Goal: Task Accomplishment & Management: Use online tool/utility

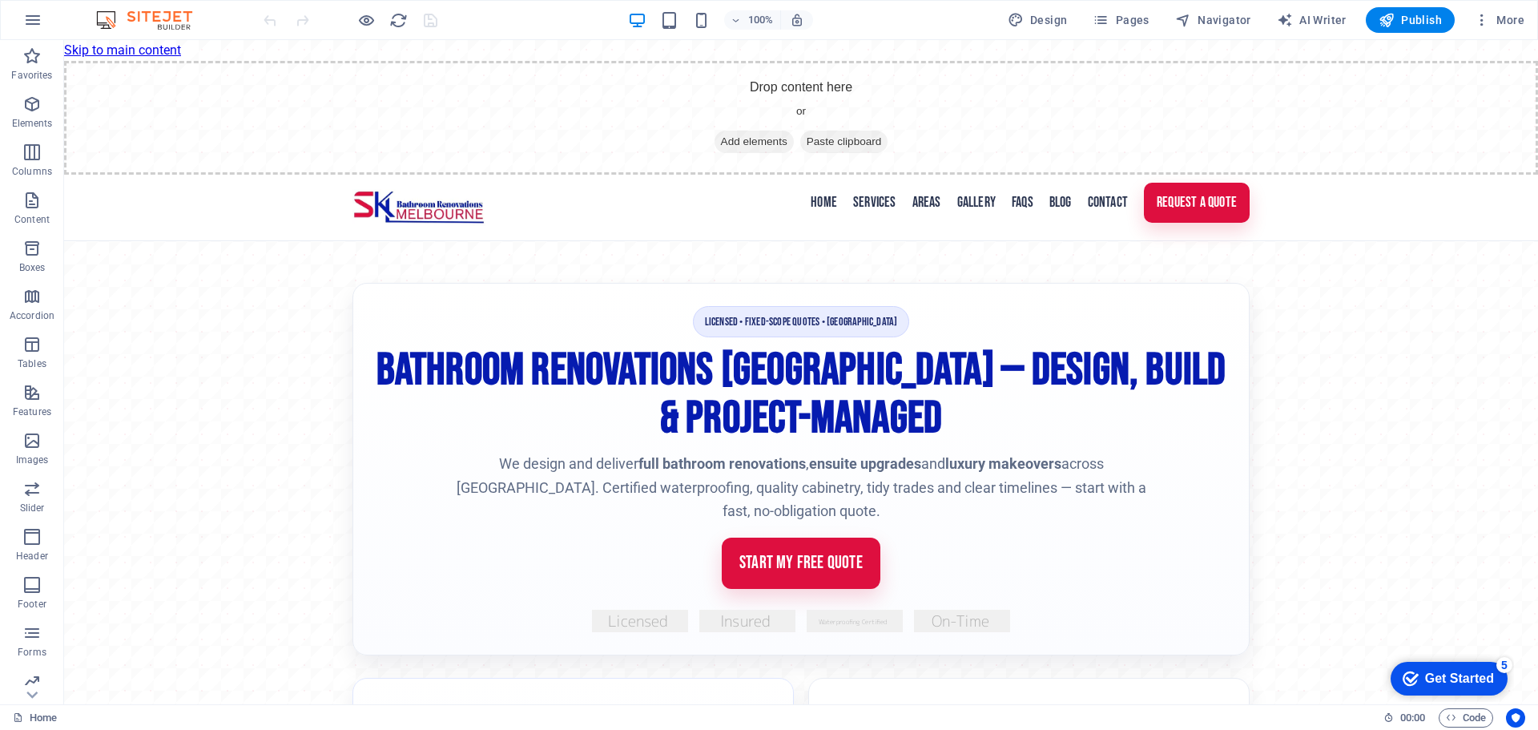
scroll to position [320, 0]
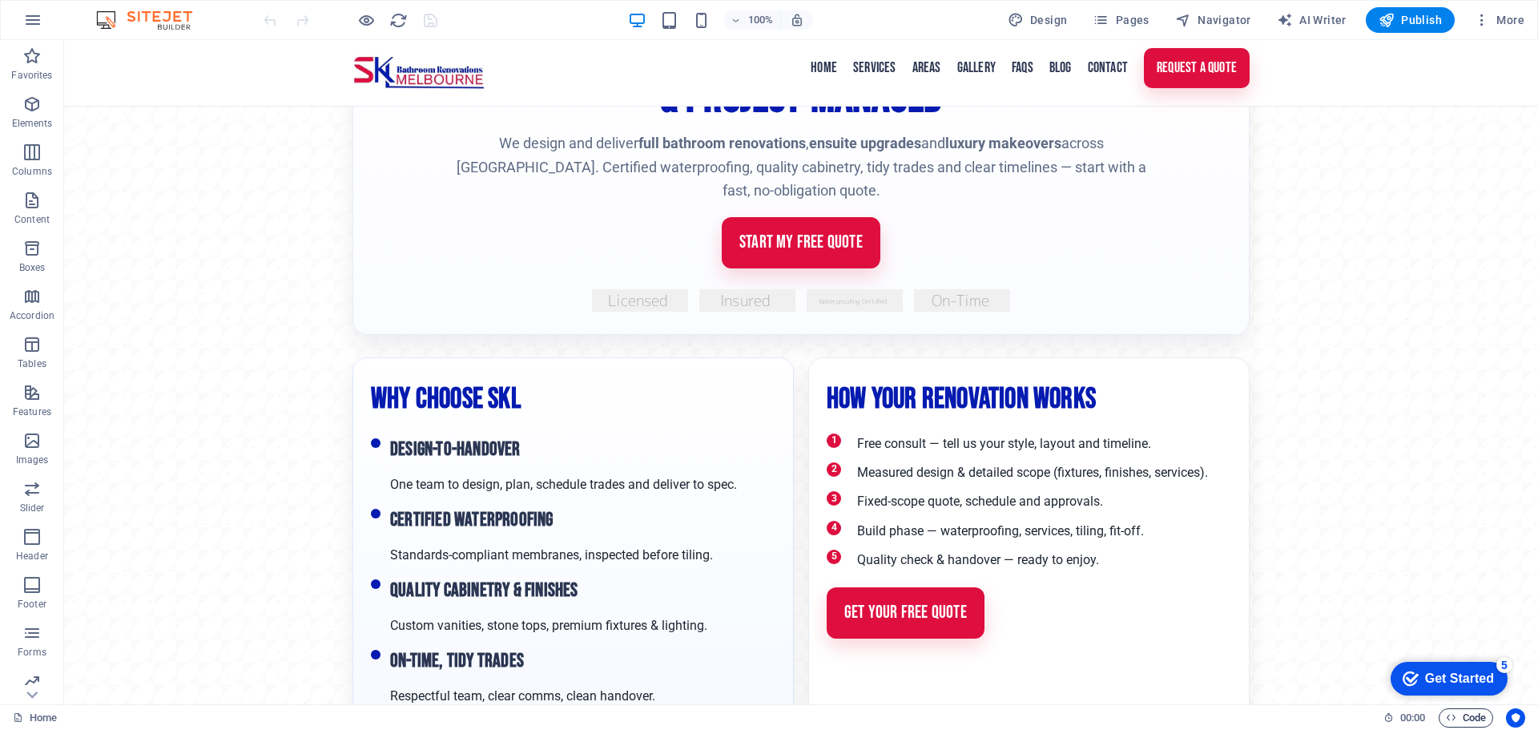
click at [1472, 721] on span "Code" at bounding box center [1465, 717] width 40 height 19
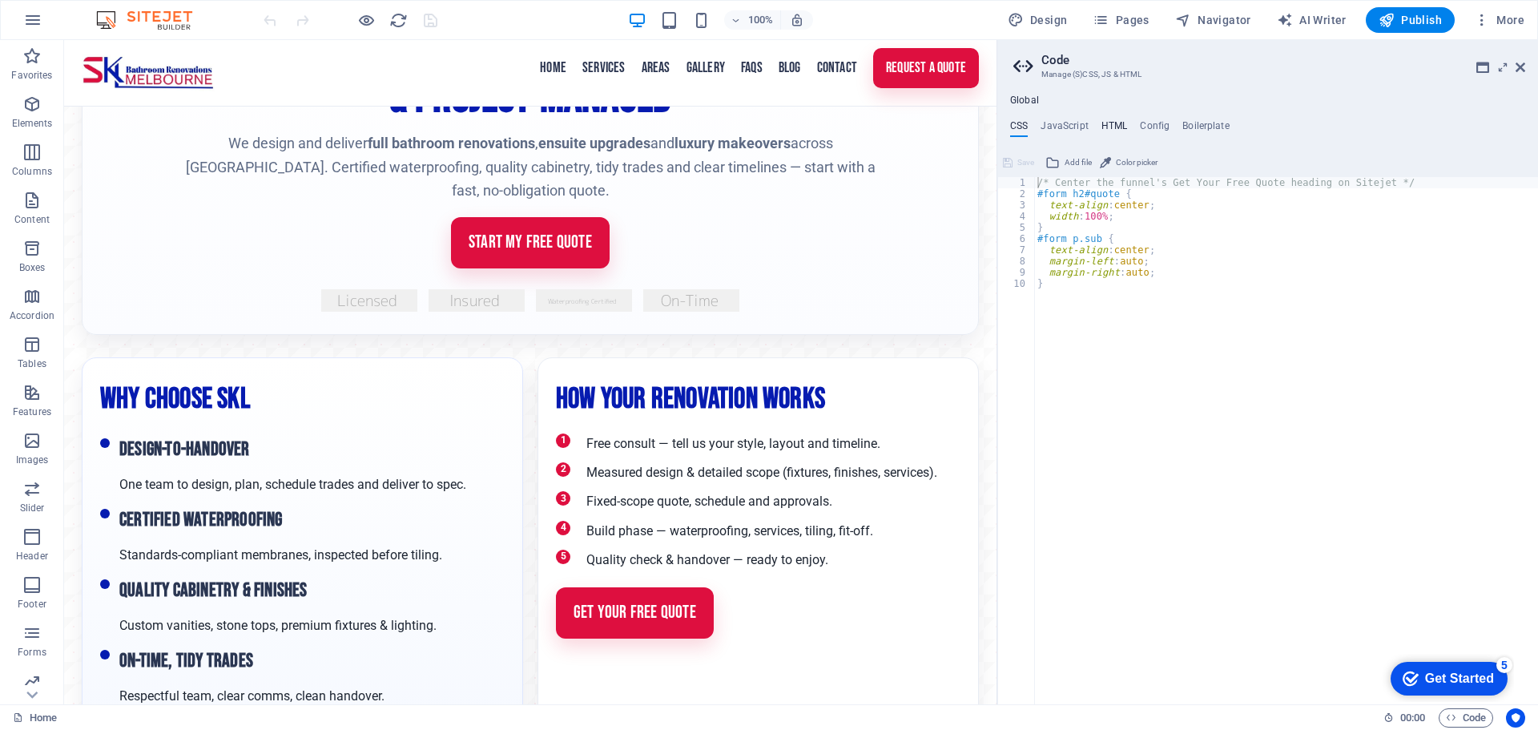
click at [1108, 124] on h4 "HTML" at bounding box center [1114, 129] width 26 height 18
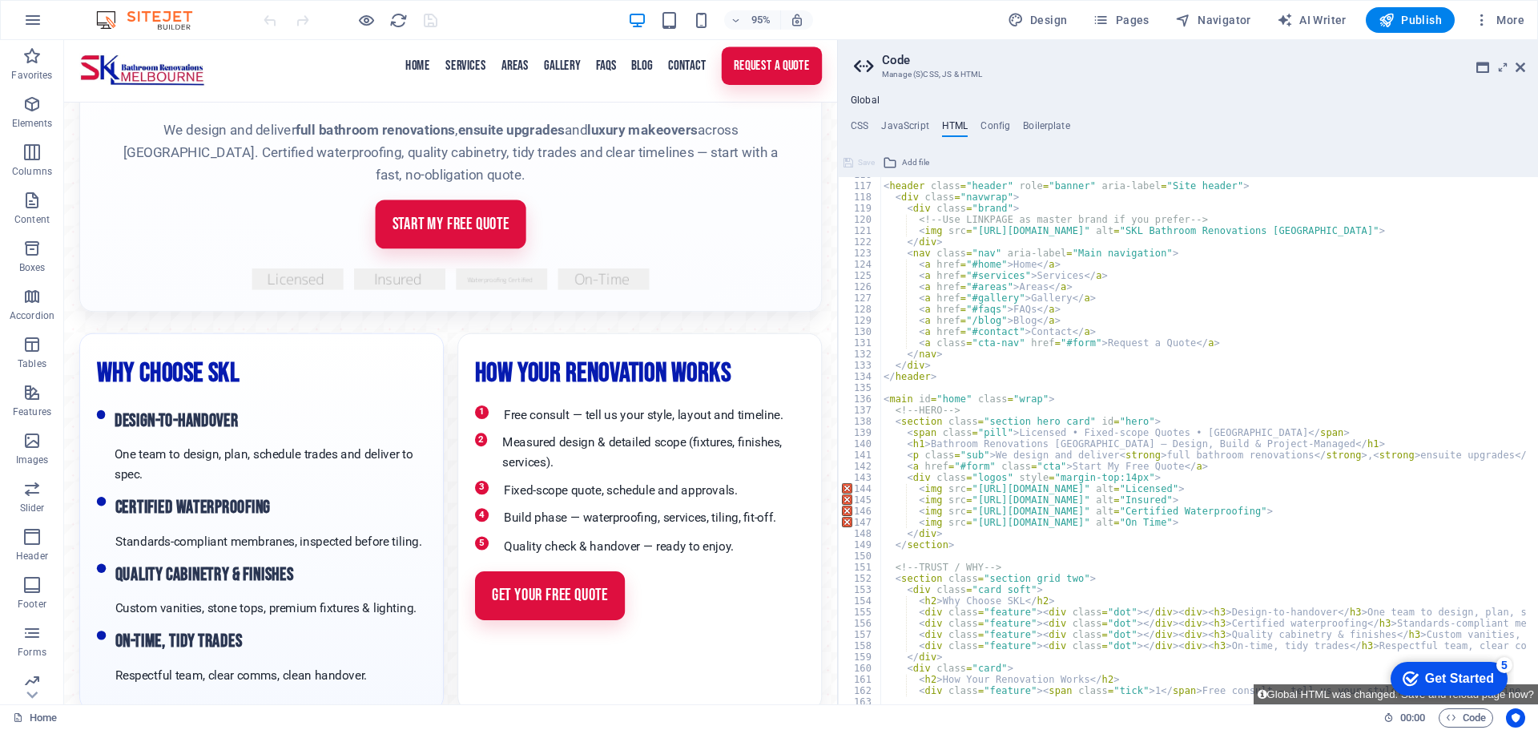
drag, startPoint x: 997, startPoint y: 473, endPoint x: 834, endPoint y: 476, distance: 163.4
click at [834, 476] on div "Home Favorites Elements Columns Content Boxes Accordion Tables Features Images …" at bounding box center [769, 372] width 1538 height 664
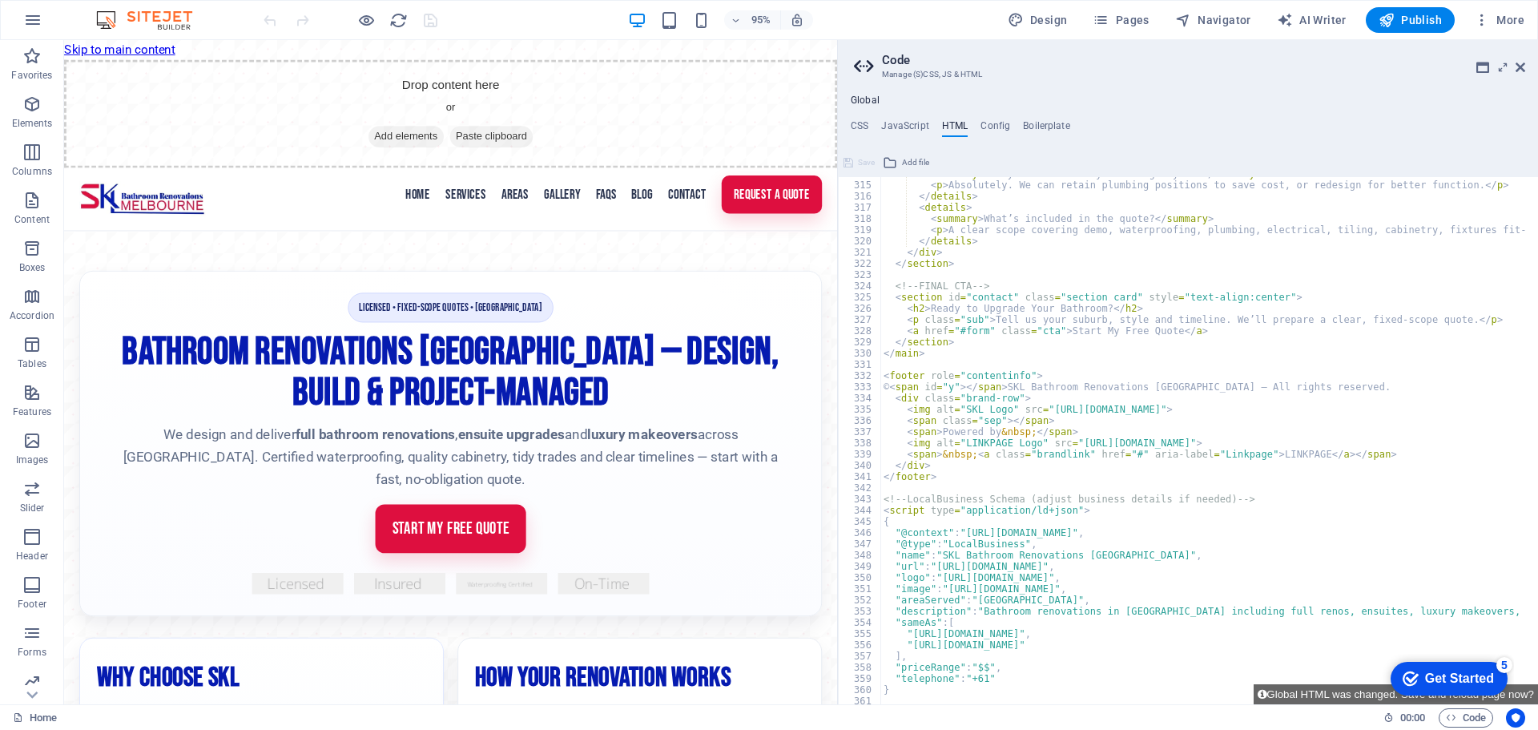
scroll to position [3422, 0]
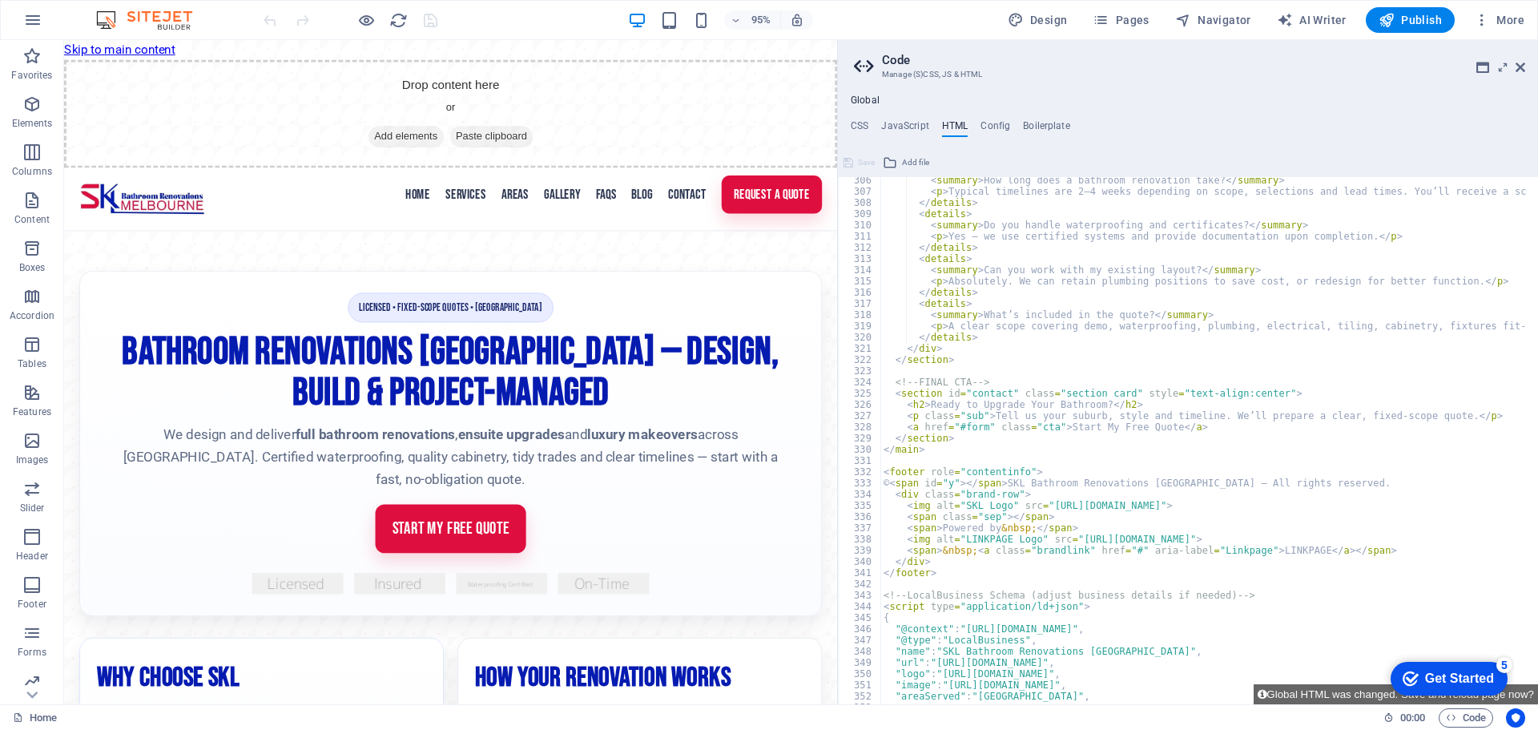
type textarea "</main>"
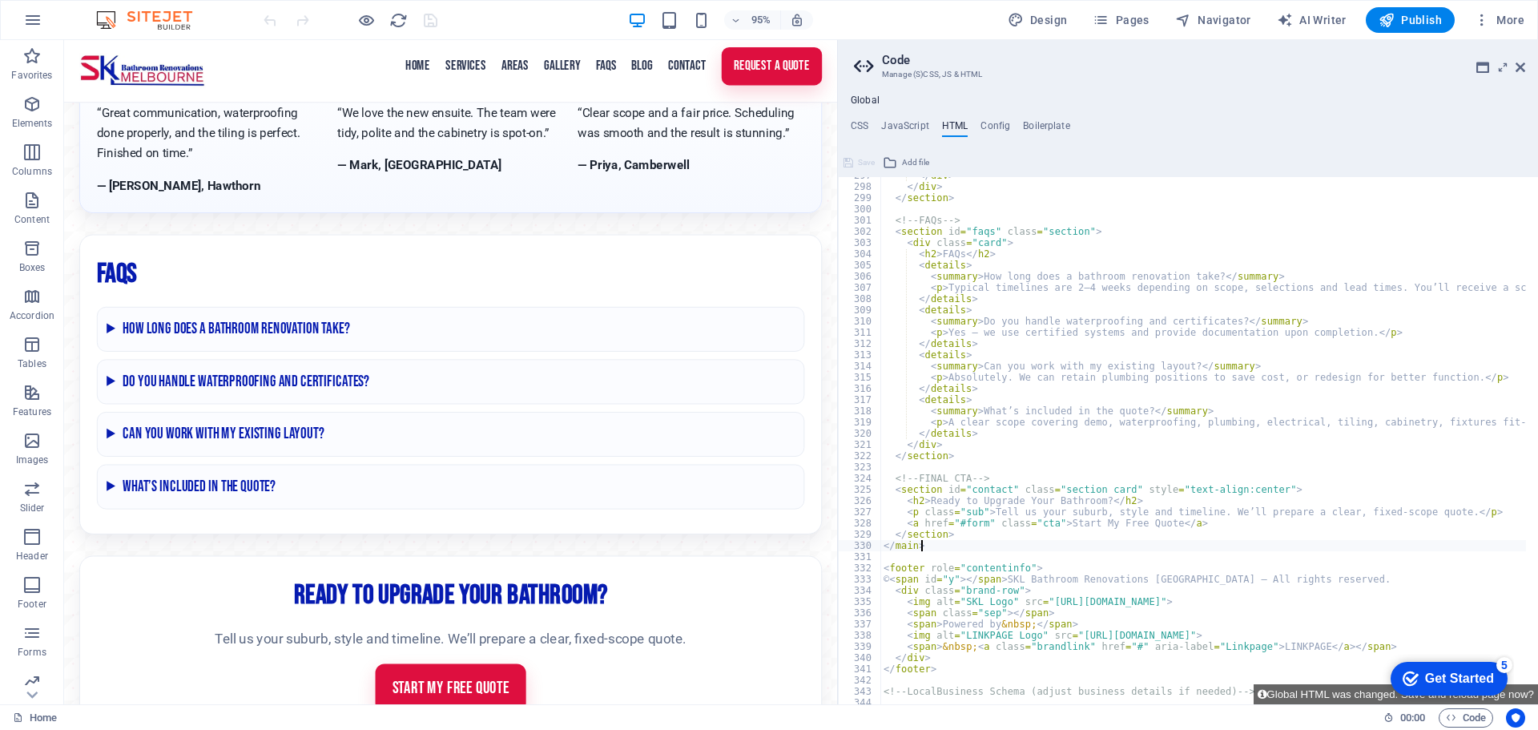
scroll to position [3326, 0]
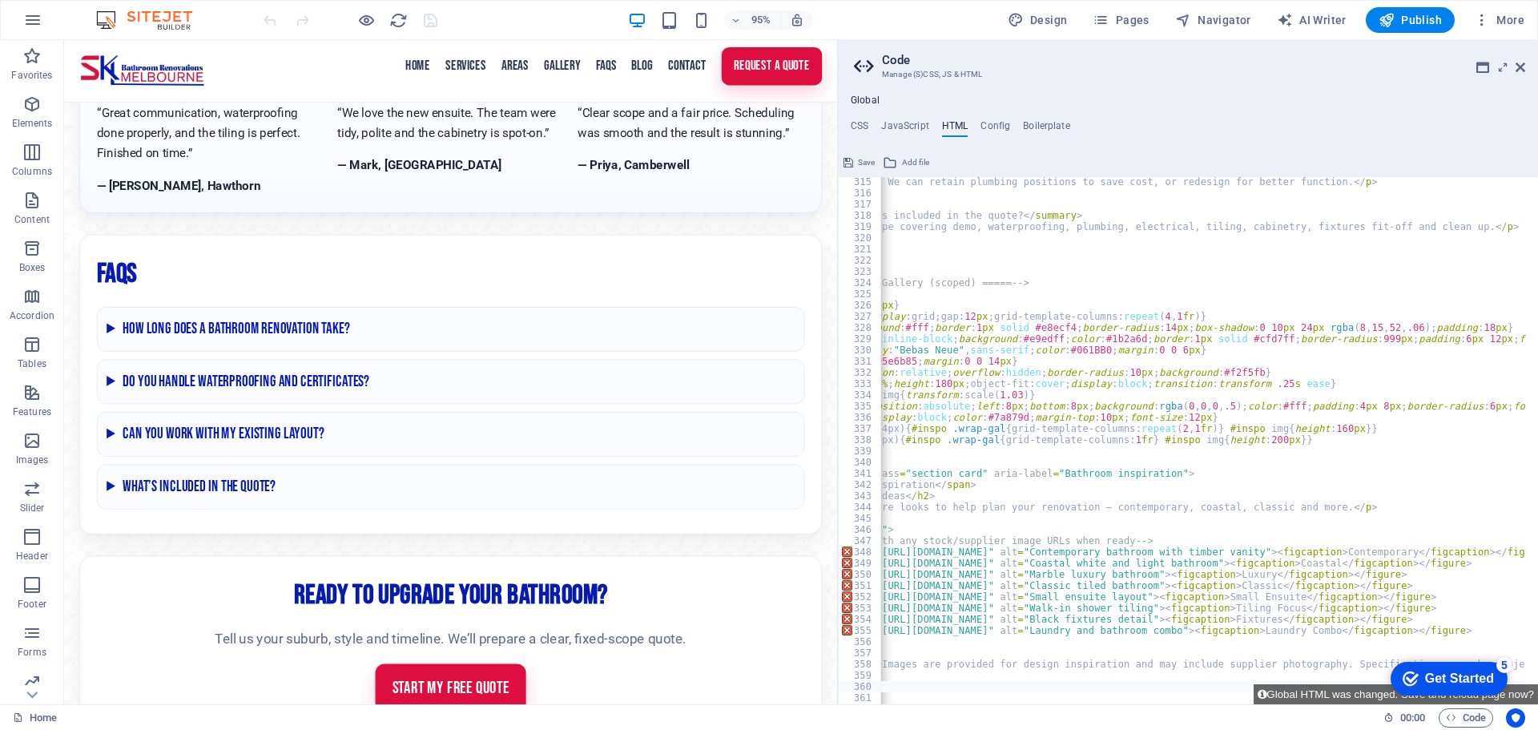
scroll to position [0, 0]
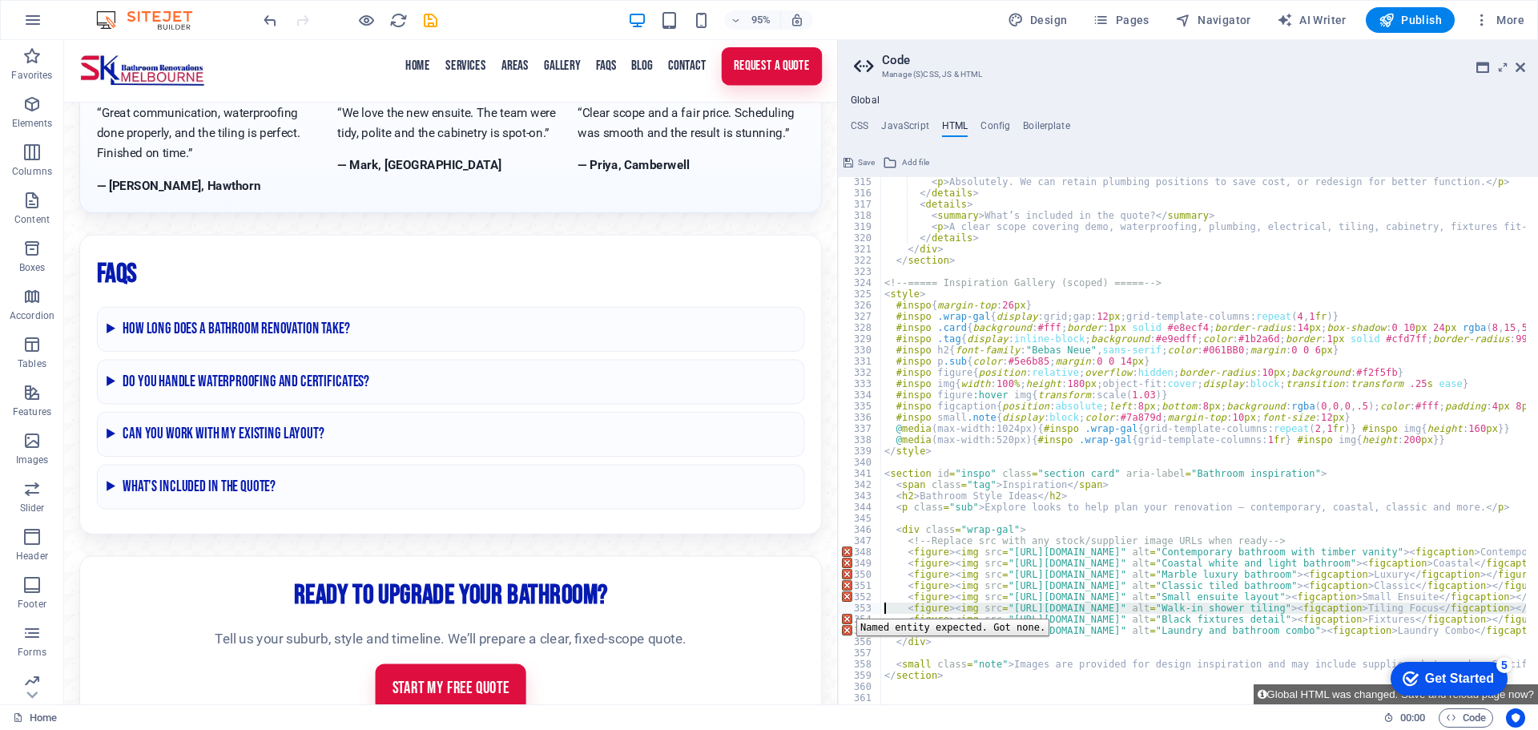
click at [844, 606] on div "353" at bounding box center [859, 607] width 43 height 11
click at [846, 598] on div "352" at bounding box center [859, 596] width 43 height 11
click at [845, 585] on div "351" at bounding box center [859, 585] width 43 height 11
type textarea "<figure><img src="[URL][DOMAIN_NAME]" alt="Classic tiled bathroom"><figcaption>…"
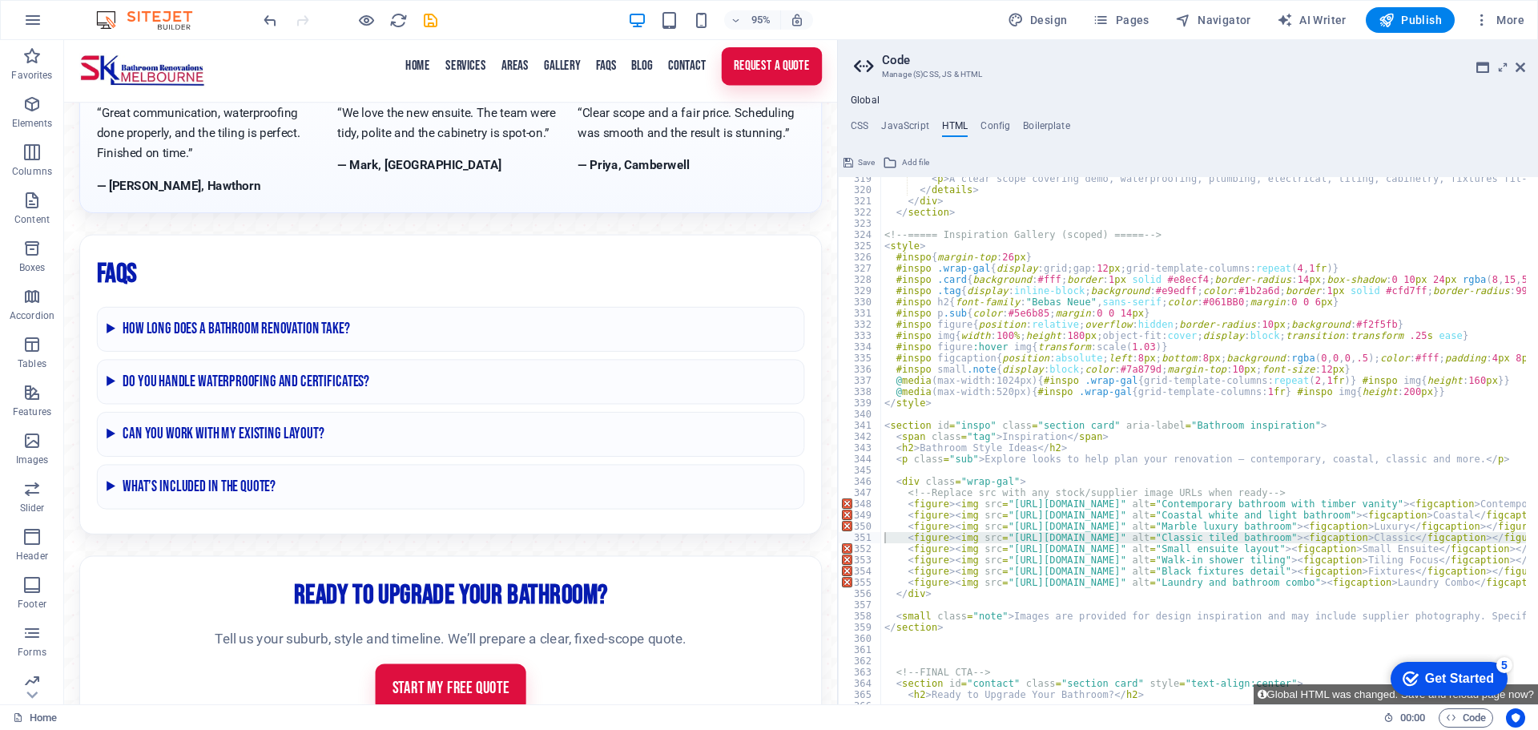
scroll to position [3569, 0]
drag, startPoint x: 1337, startPoint y: 691, endPoint x: 1304, endPoint y: 642, distance: 58.9
click at [1337, 691] on button "Global HTML was changed. Save and reload page now?" at bounding box center [1395, 694] width 284 height 20
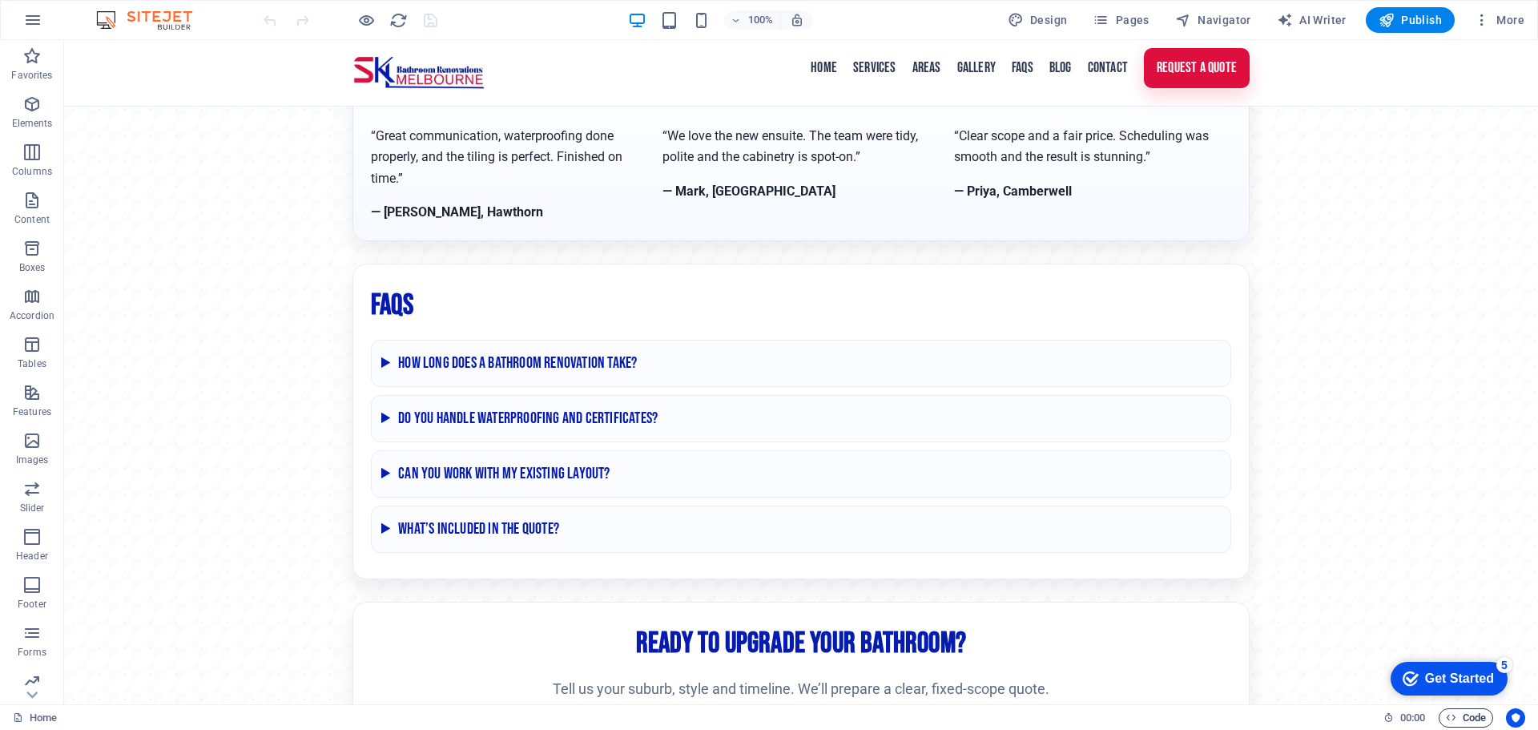
click at [1470, 718] on span "Code" at bounding box center [1465, 717] width 40 height 19
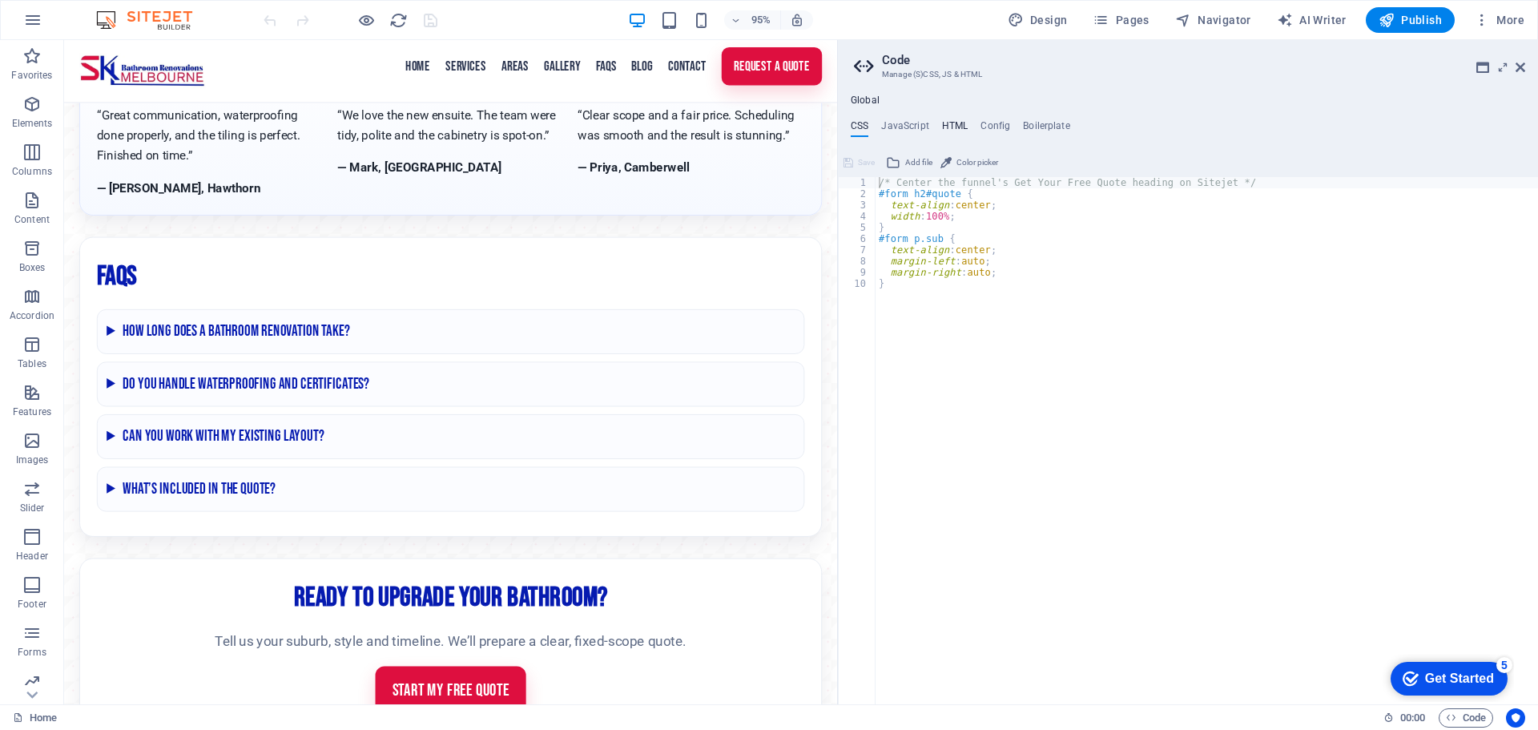
click at [955, 122] on h4 "HTML" at bounding box center [955, 129] width 26 height 18
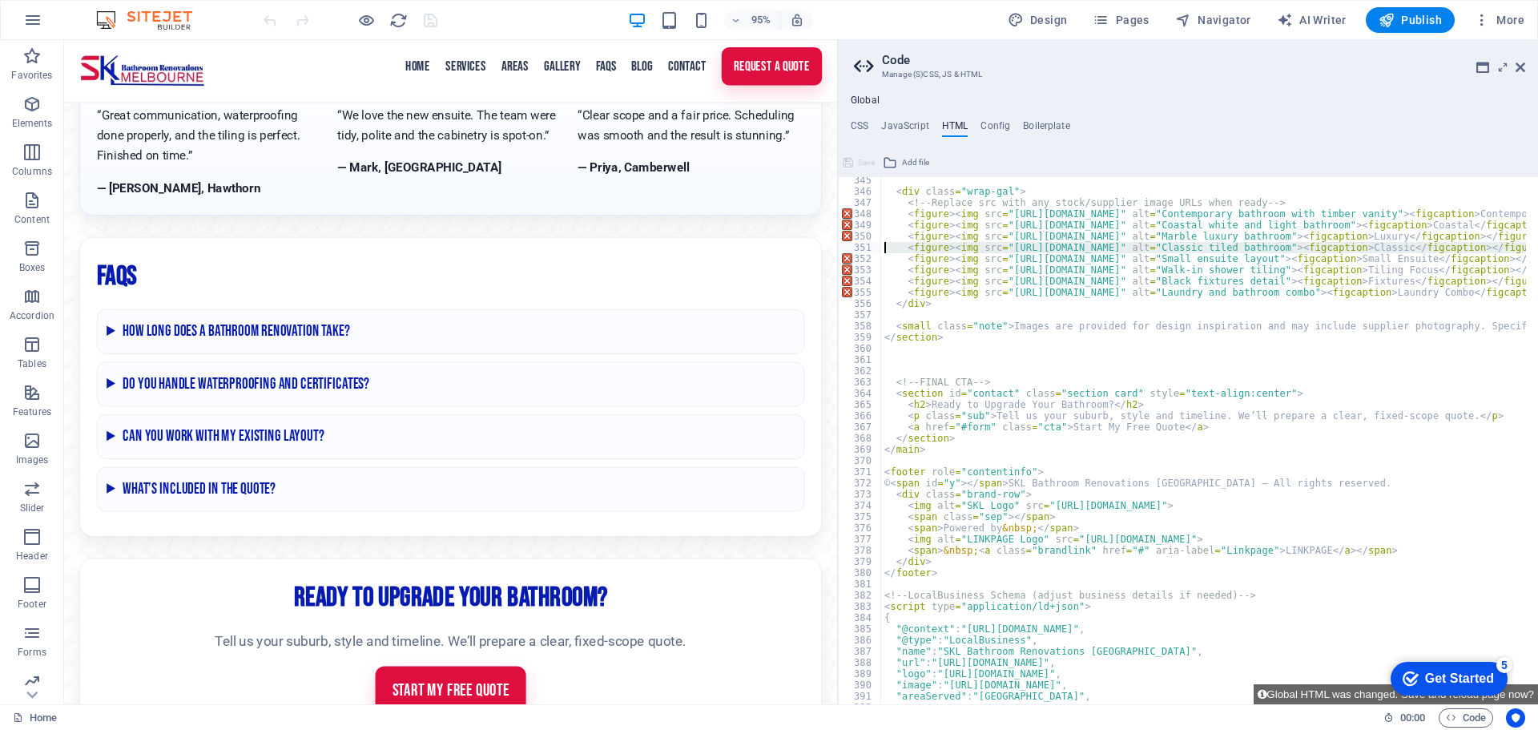
scroll to position [3859, 0]
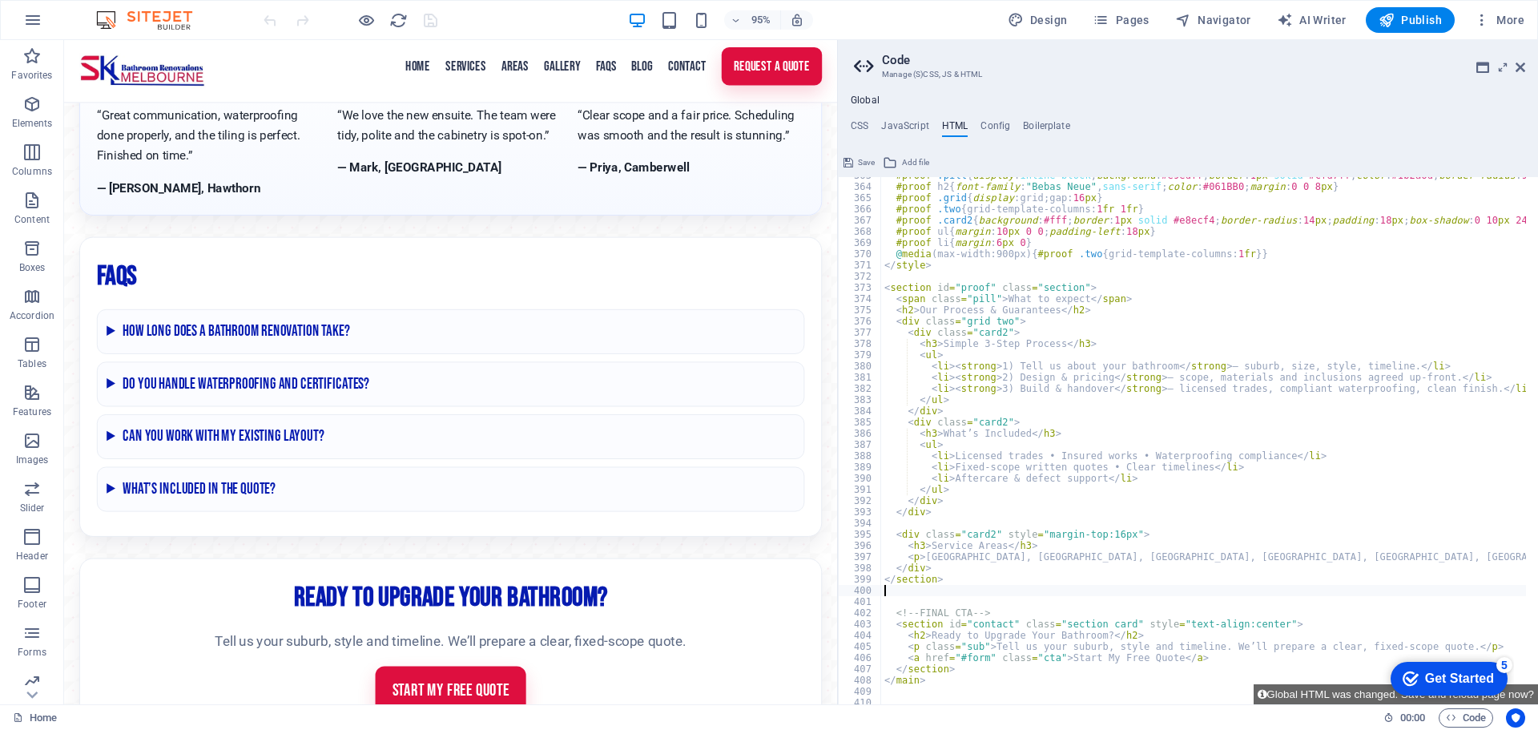
scroll to position [4114, 0]
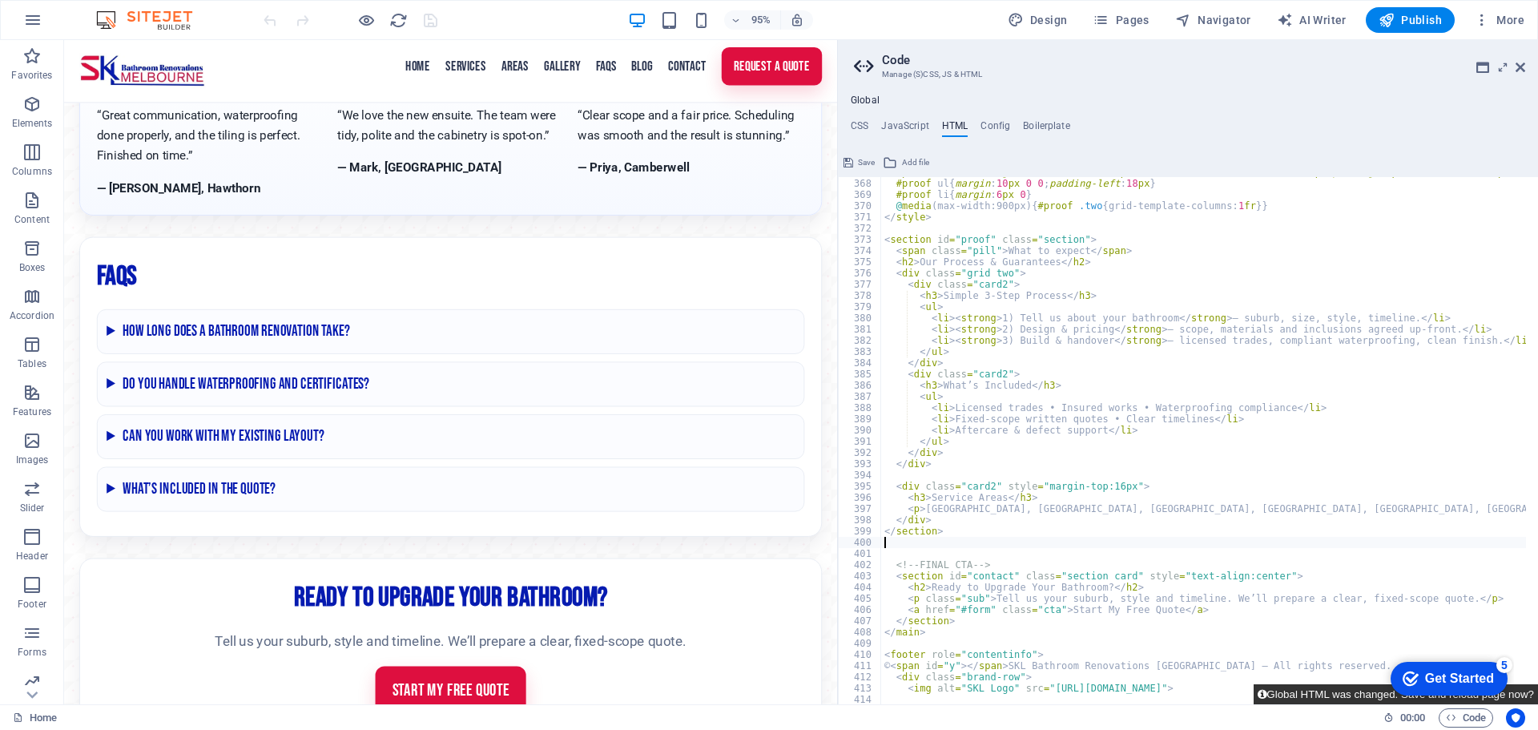
click at [1319, 692] on button "Global HTML was changed. Save and reload page now?" at bounding box center [1395, 694] width 284 height 20
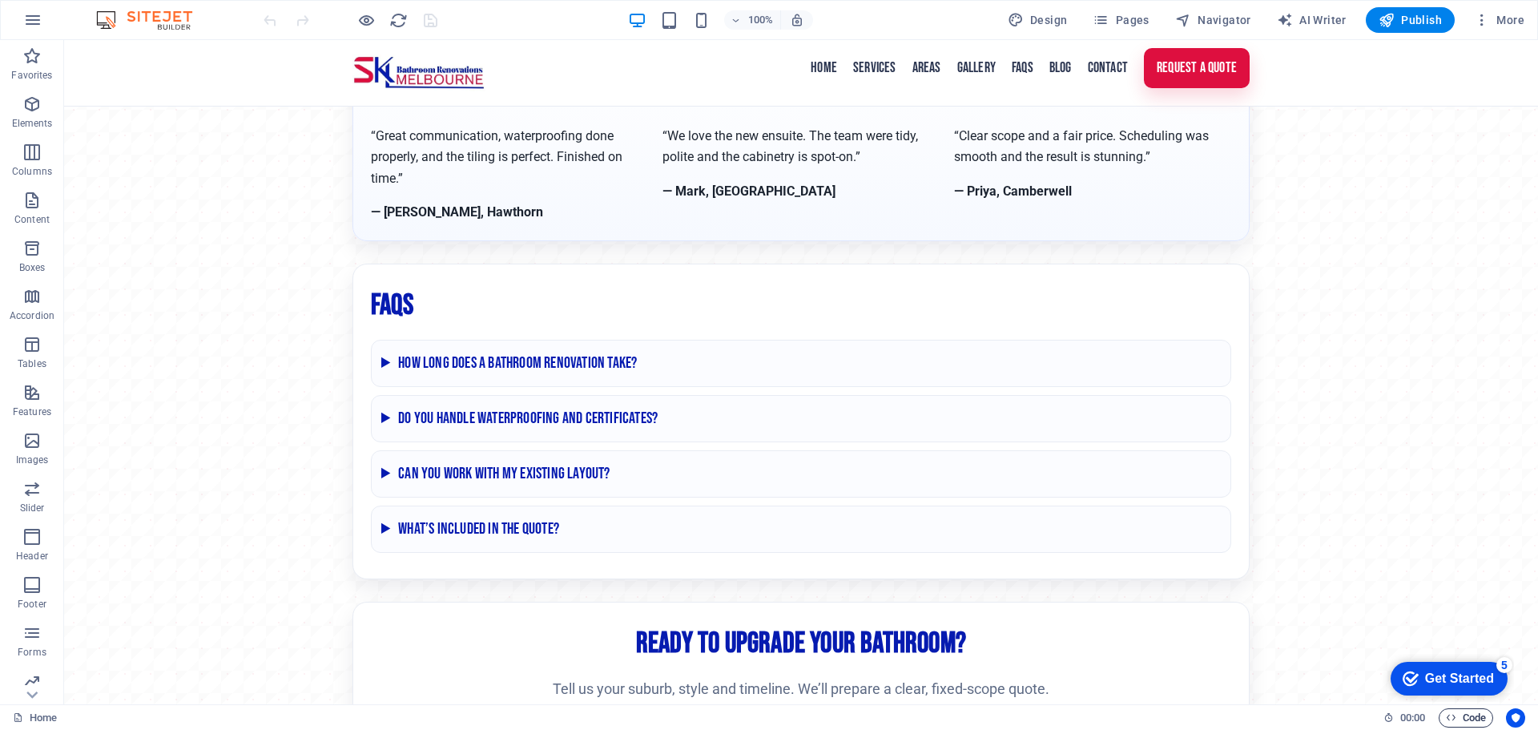
click at [1467, 722] on span "Code" at bounding box center [1465, 717] width 40 height 19
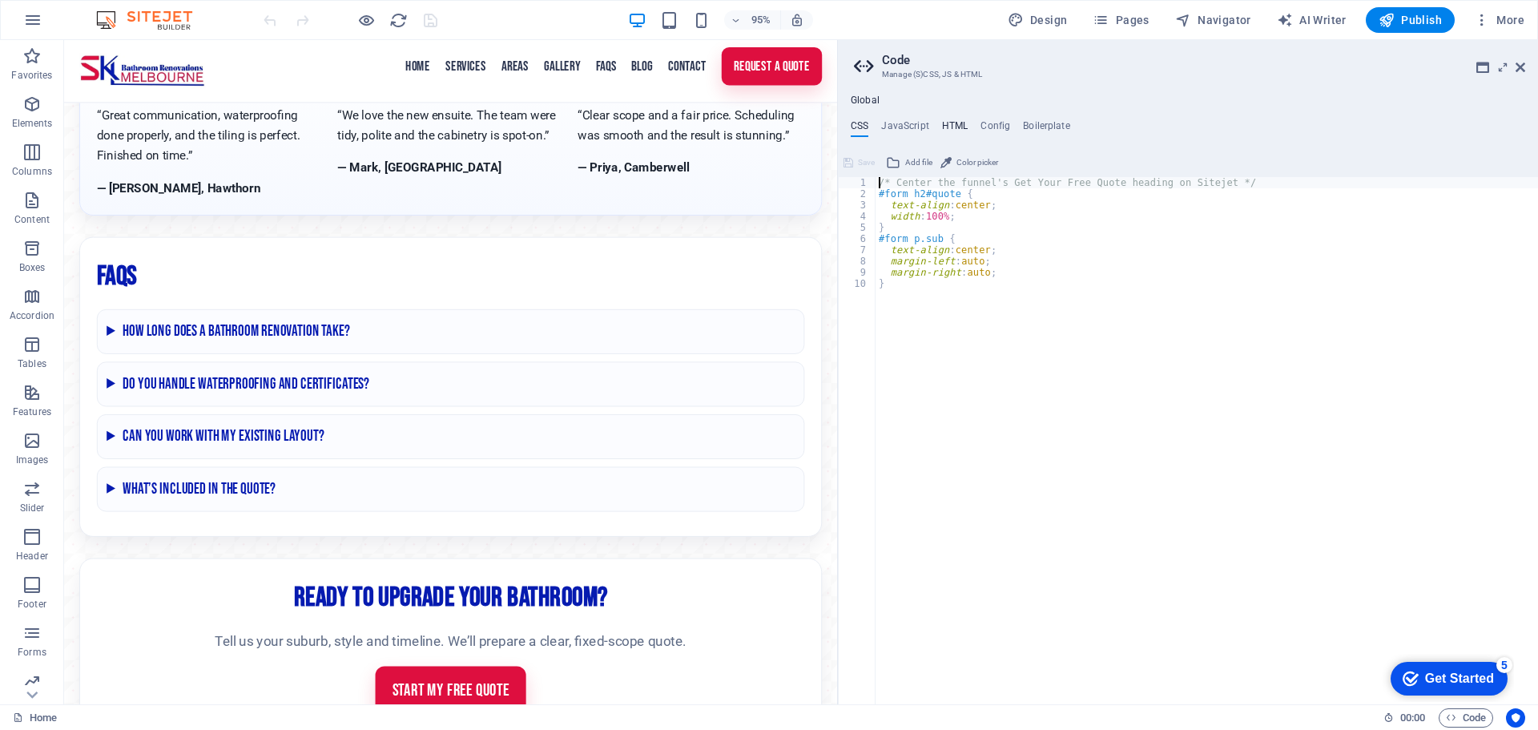
click at [954, 124] on h4 "HTML" at bounding box center [955, 129] width 26 height 18
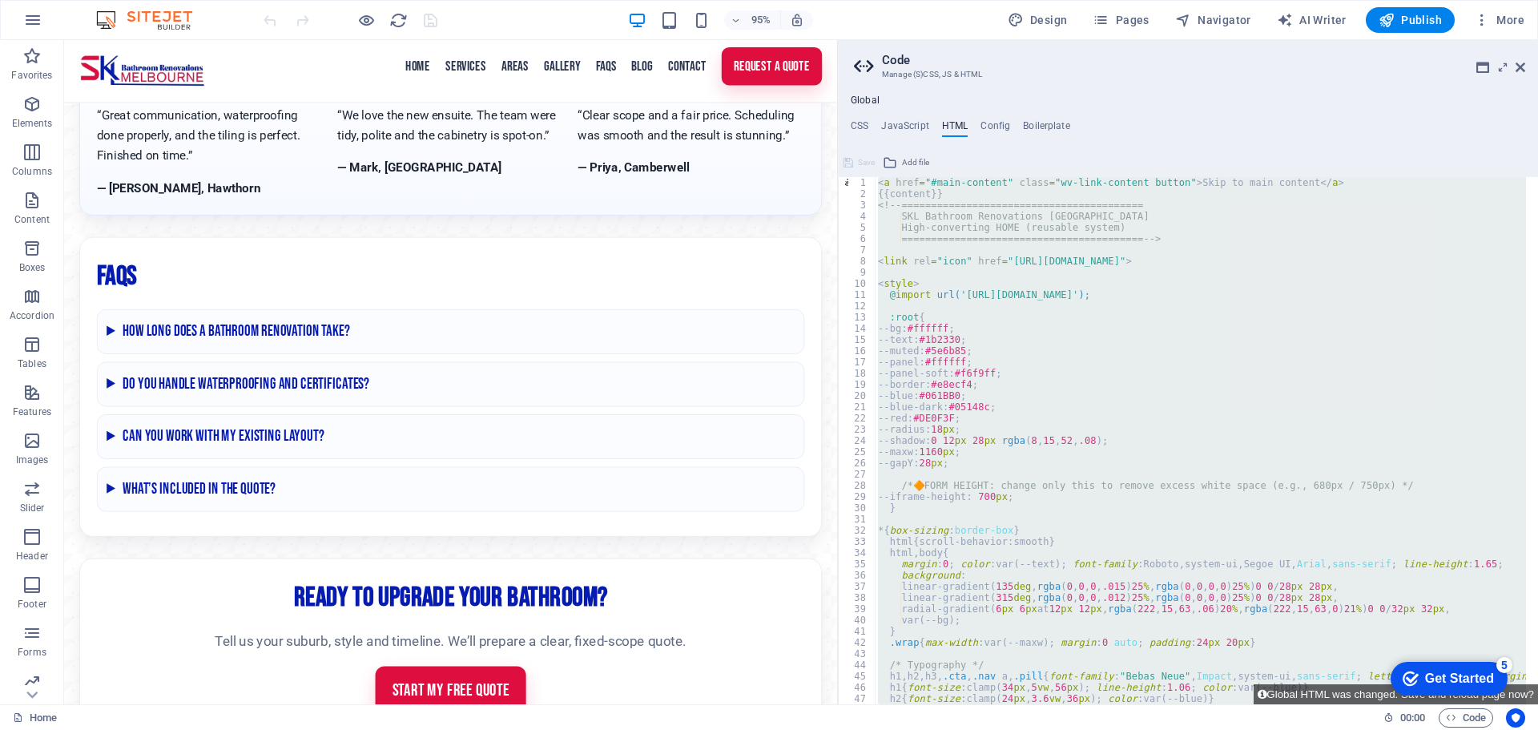
scroll to position [0, 0]
click at [886, 203] on div "< a href = "#main-content" class = "wv-link-content button" > Skip to main cont…" at bounding box center [1199, 440] width 651 height 527
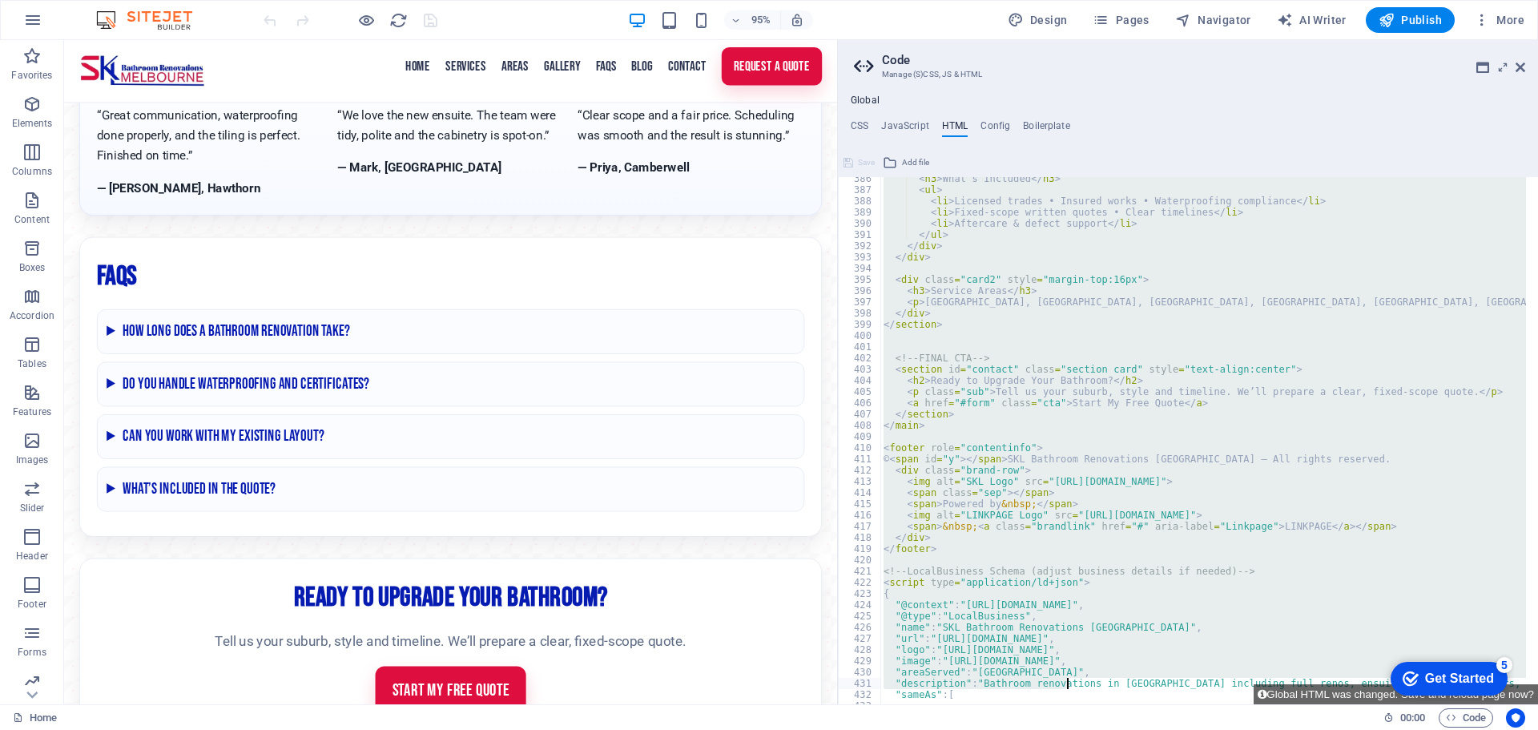
scroll to position [4440, 0]
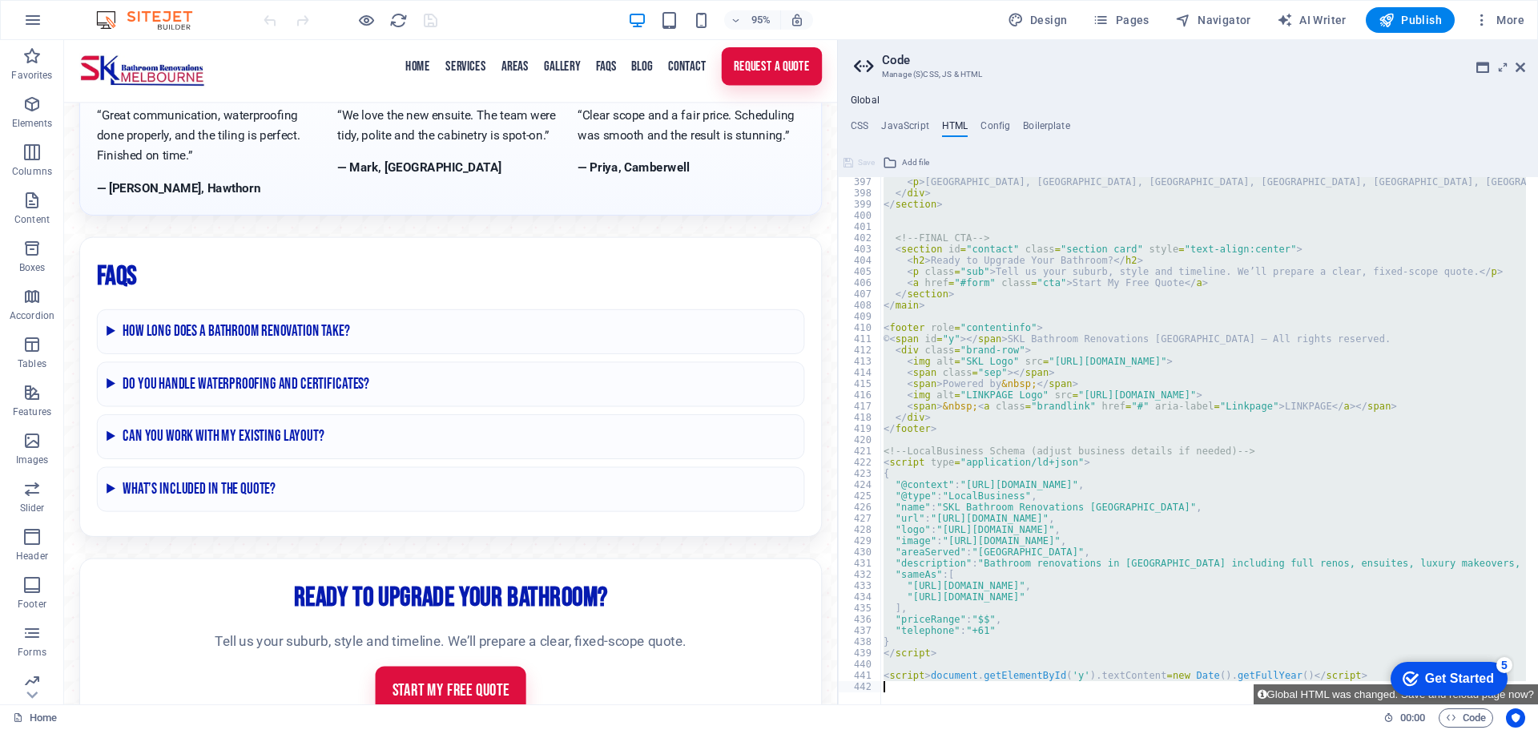
drag, startPoint x: 876, startPoint y: 204, endPoint x: 1318, endPoint y: 704, distance: 667.2
click at [1321, 702] on div "<!-- ========================================= 397 398 399 400 401 402 403 404 …" at bounding box center [1188, 427] width 700 height 554
type textarea "<script>document.getElementById('y').textContent=new Date().getFullYear()</scri…"
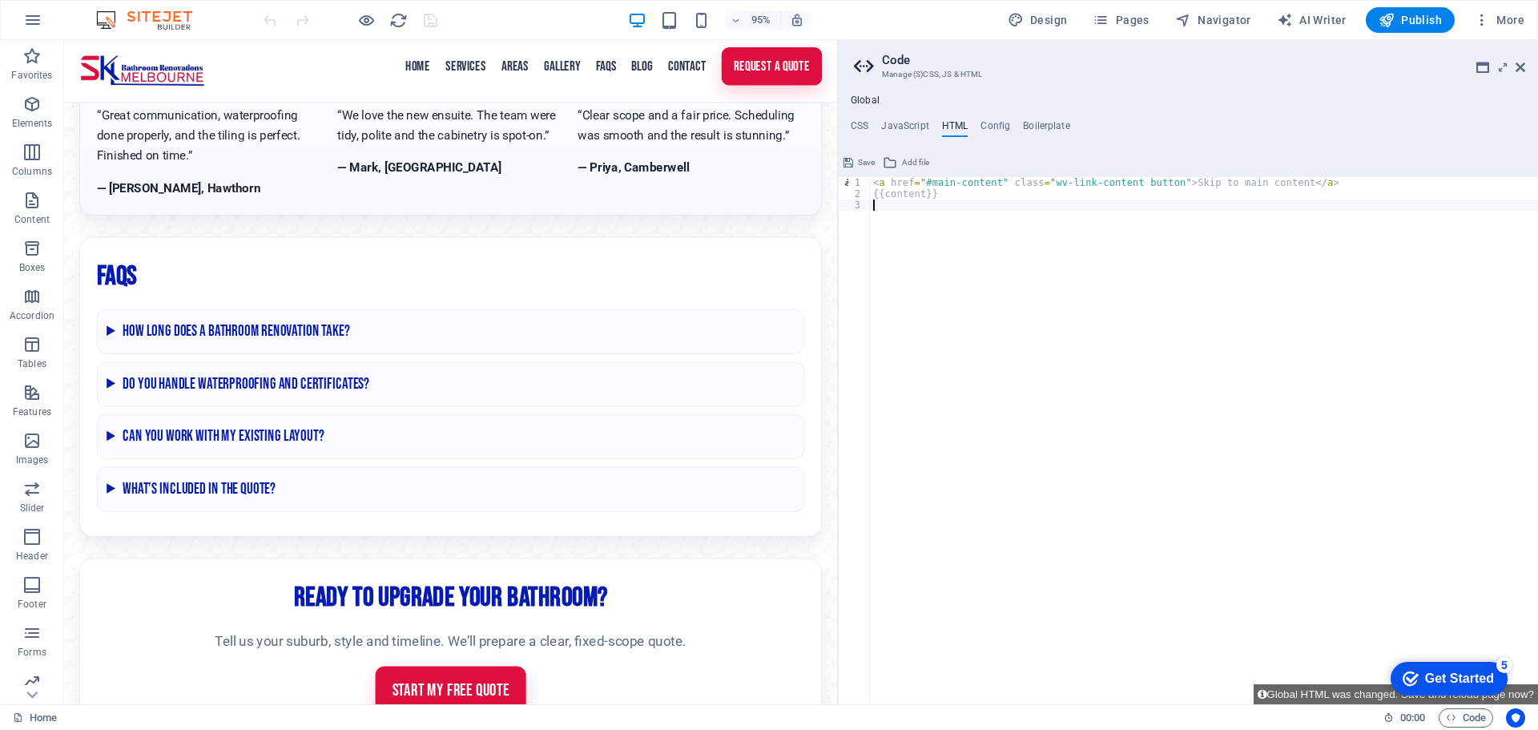
scroll to position [4227, 0]
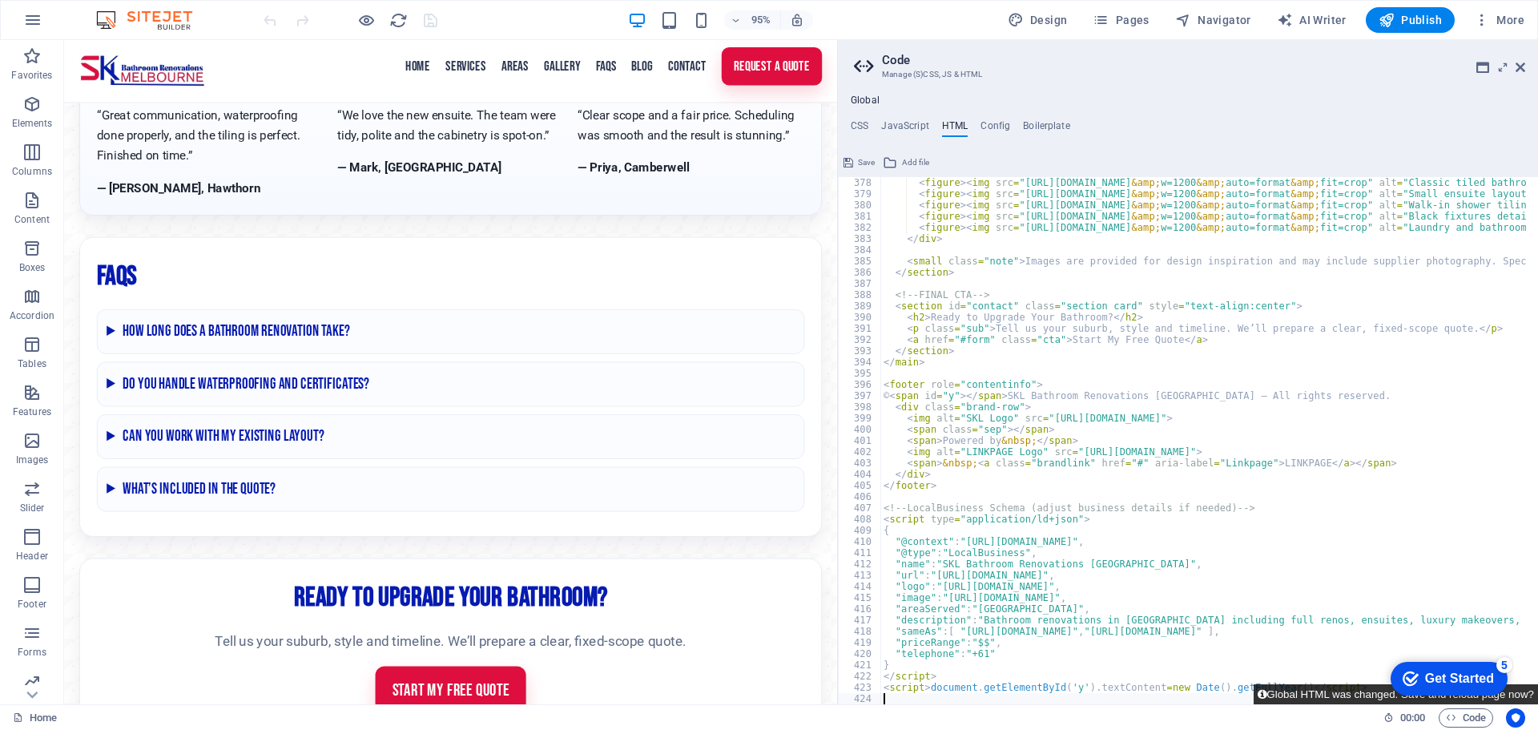
click at [1309, 691] on button "Global HTML was changed. Save and reload page now?" at bounding box center [1395, 694] width 284 height 20
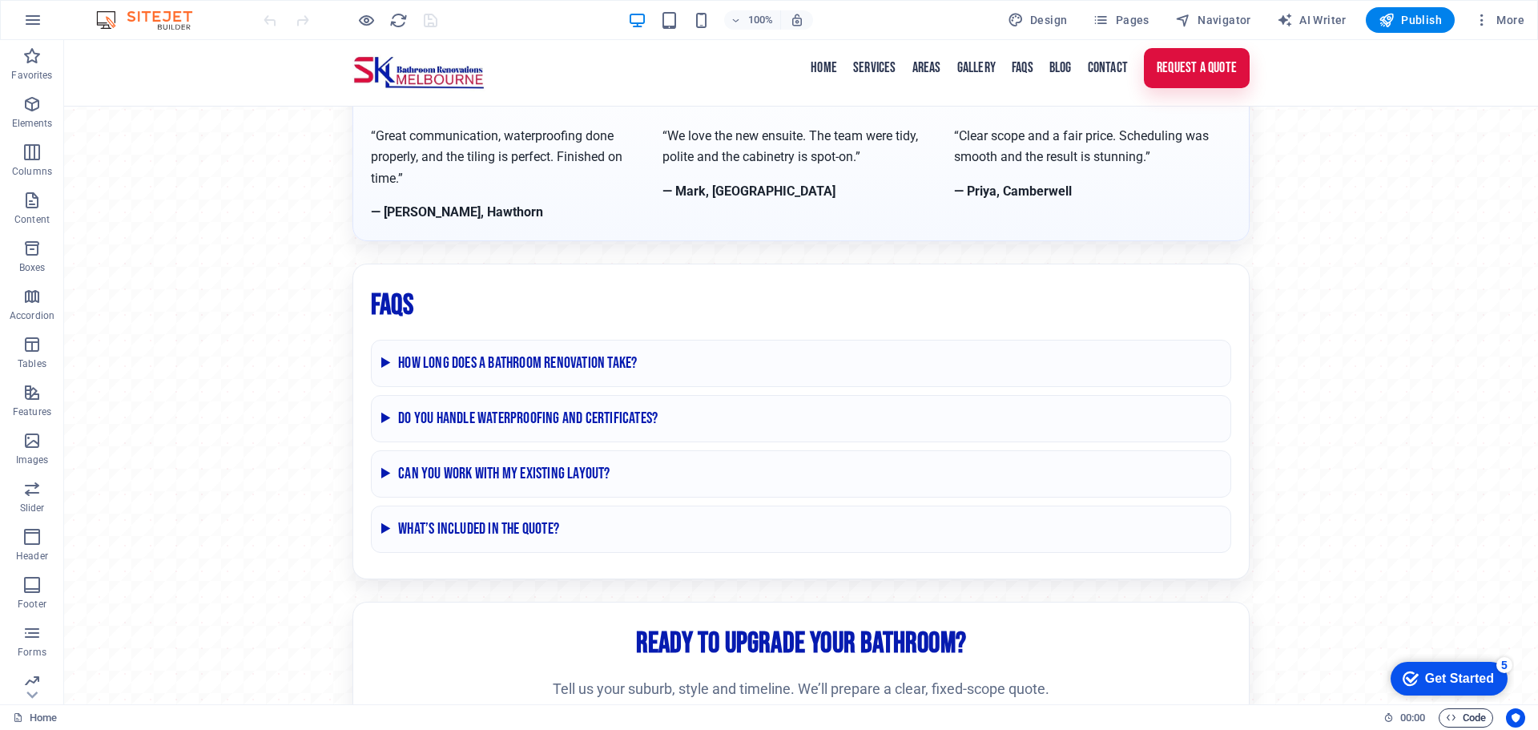
click at [1455, 718] on span "Code" at bounding box center [1465, 717] width 40 height 19
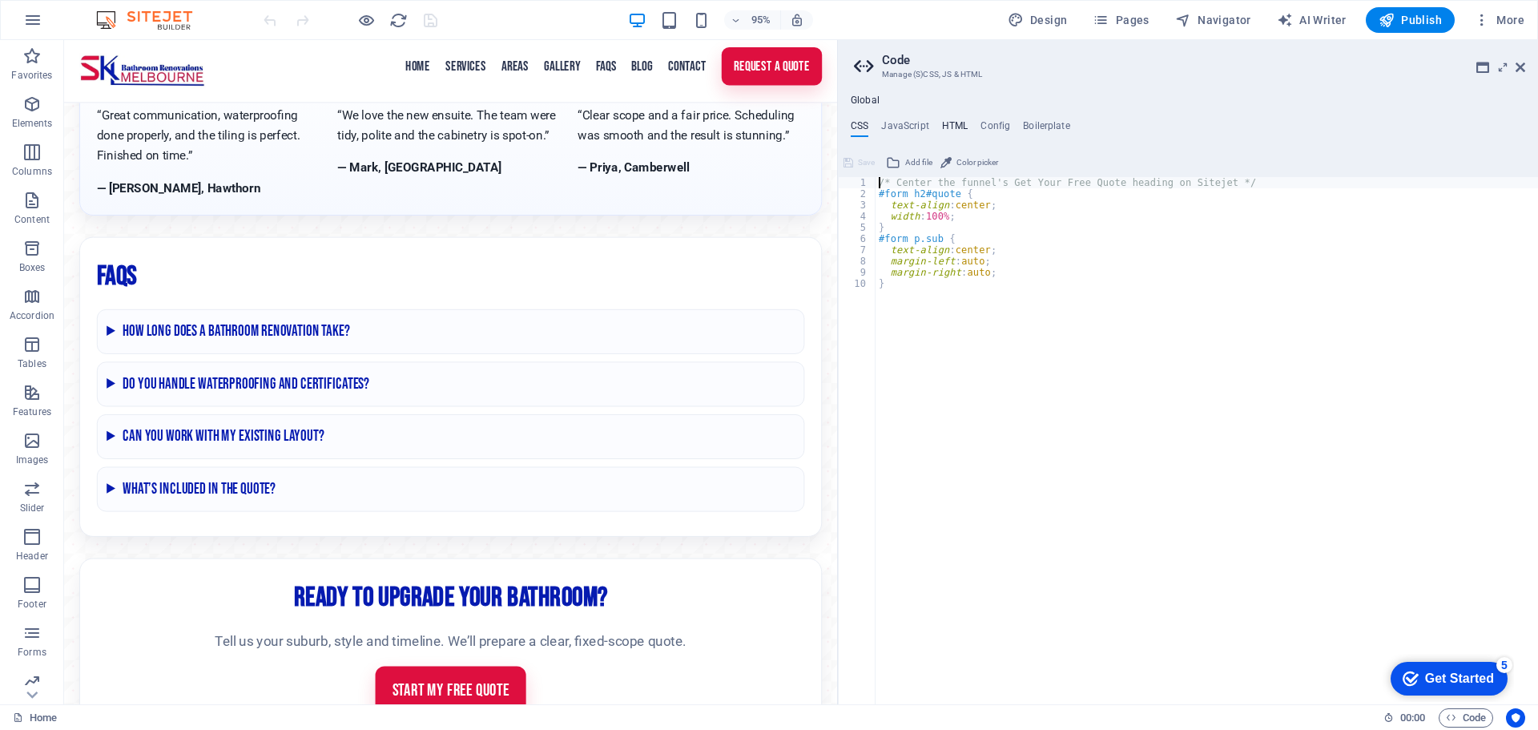
click at [952, 125] on h4 "HTML" at bounding box center [955, 129] width 26 height 18
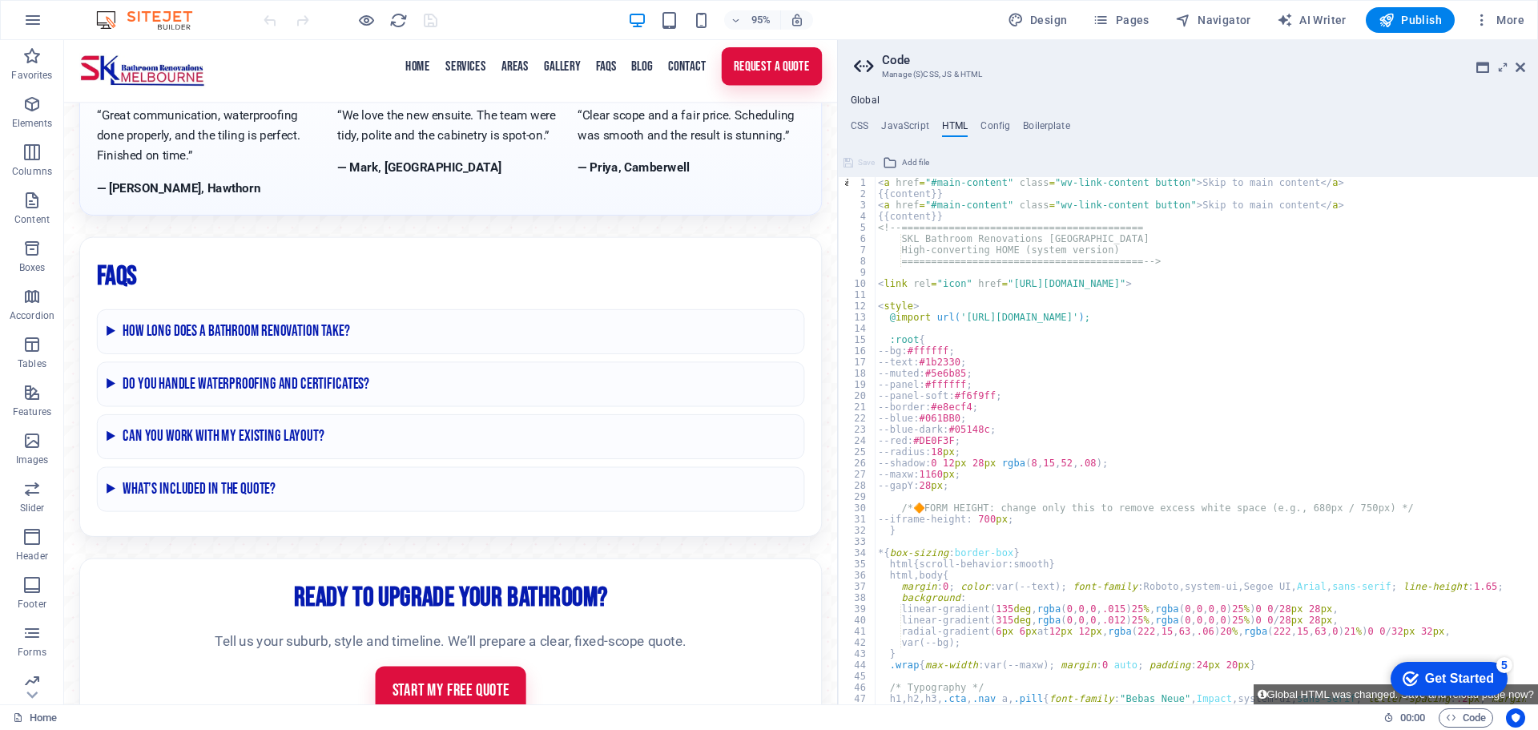
scroll to position [0, 0]
drag, startPoint x: 943, startPoint y: 193, endPoint x: 838, endPoint y: 180, distance: 106.5
click at [838, 180] on aside "Code Manage (S)CSS, JS & HTML Global CSS JavaScript HTML Config Boilerplate /* …" at bounding box center [1187, 372] width 701 height 664
type textarea "<a href="#main-content" class="wv-link-content button">Skip to main content</a>…"
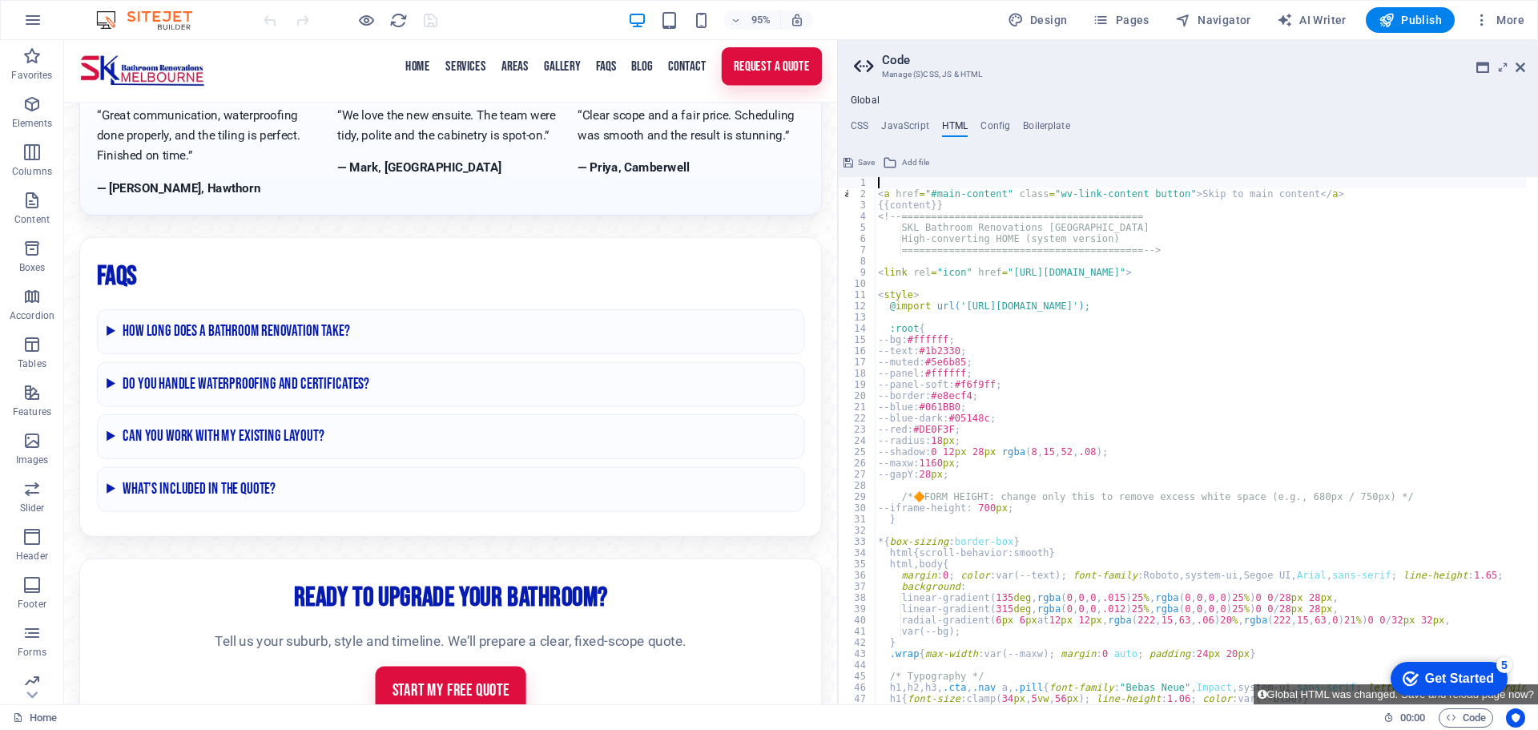
scroll to position [144, 0]
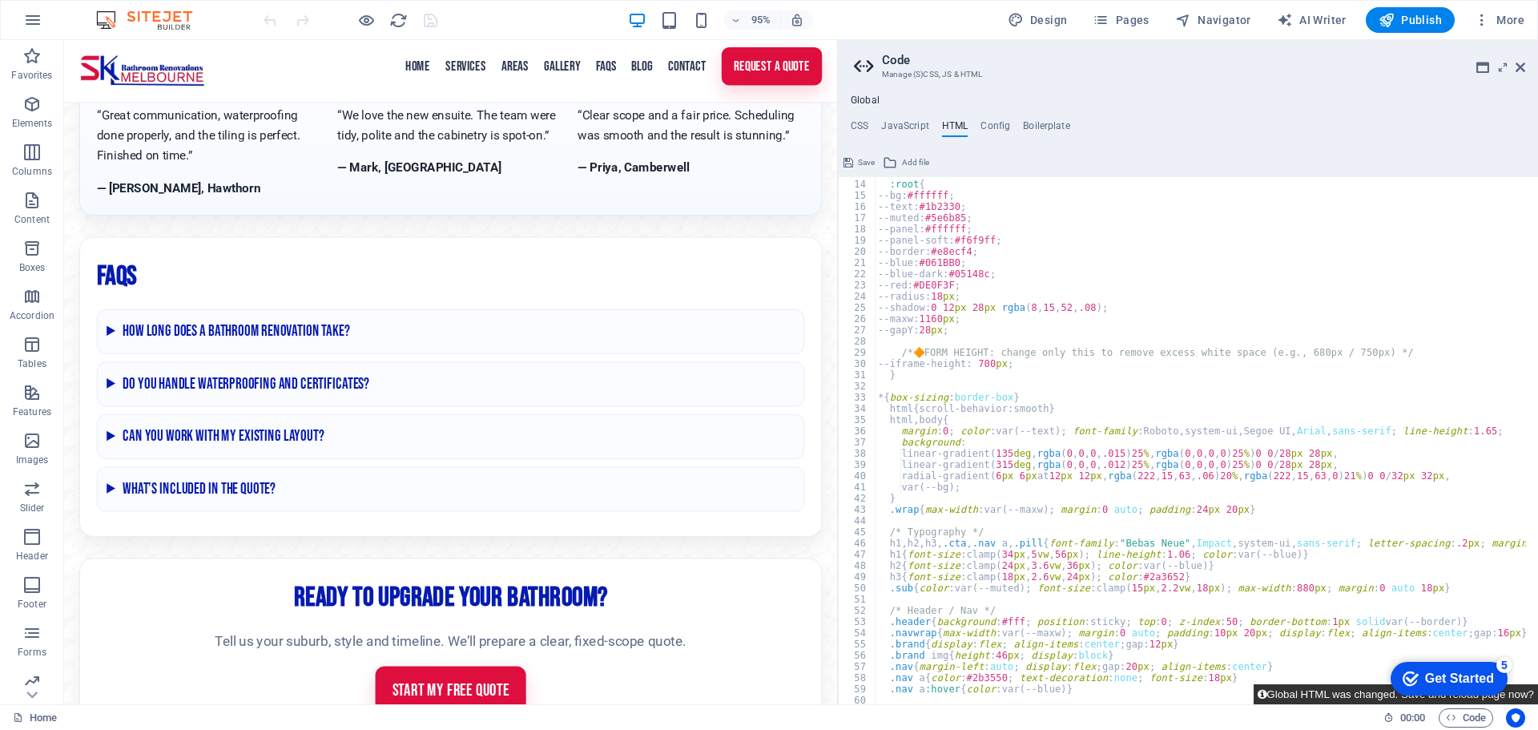
click at [1292, 691] on button "Global HTML was changed. Save and reload page now?" at bounding box center [1395, 694] width 284 height 20
